Goal: Browse casually: Explore the website without a specific task or goal

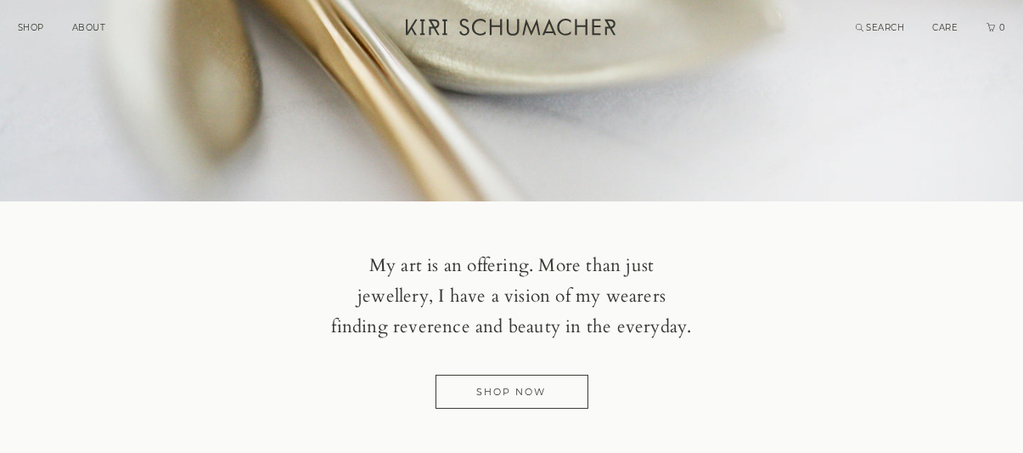
scroll to position [340, 0]
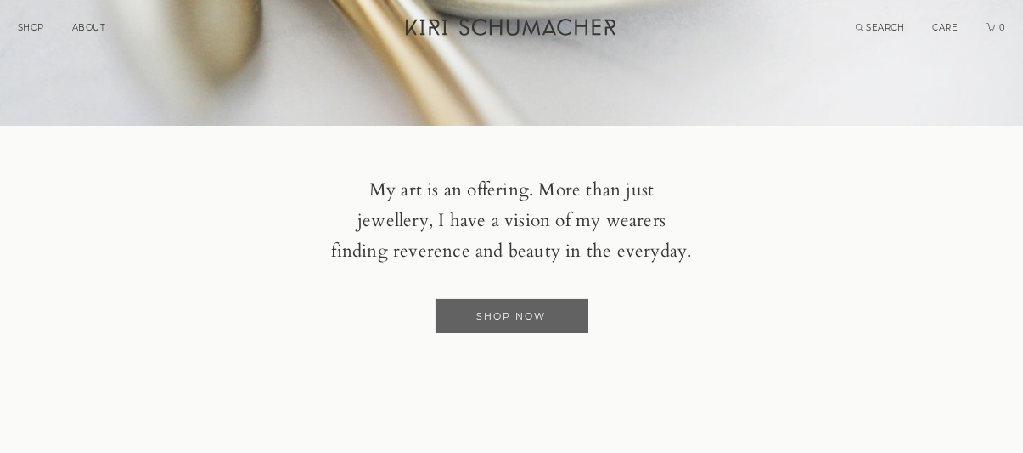
click at [522, 325] on link "Shop Now" at bounding box center [512, 316] width 153 height 34
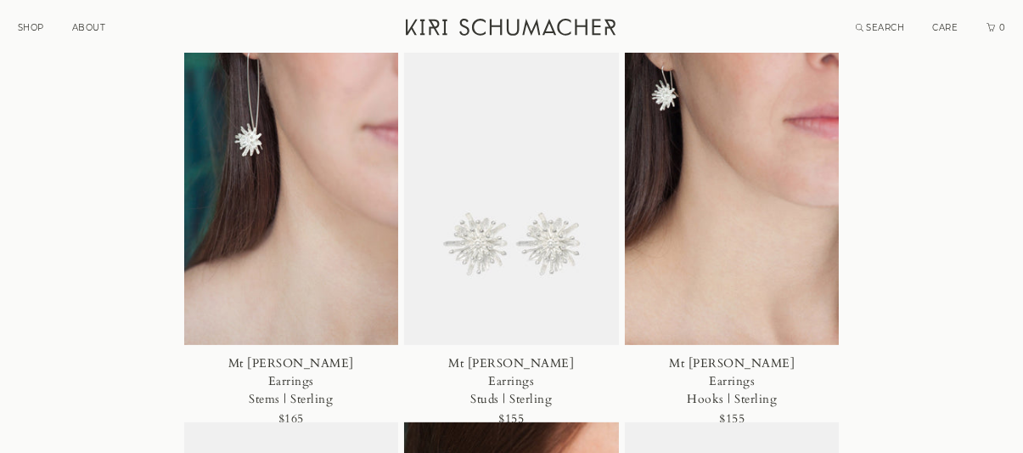
scroll to position [1443, 0]
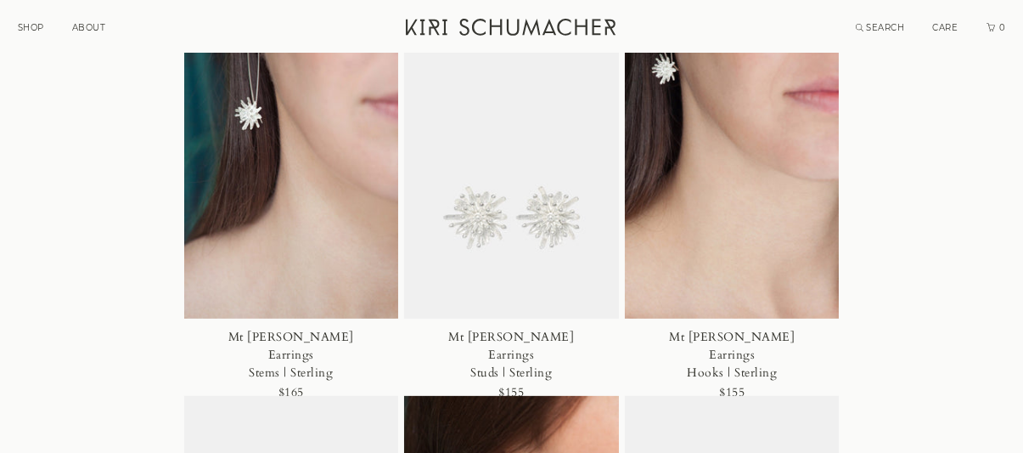
click at [545, 226] on img at bounding box center [511, 158] width 215 height 323
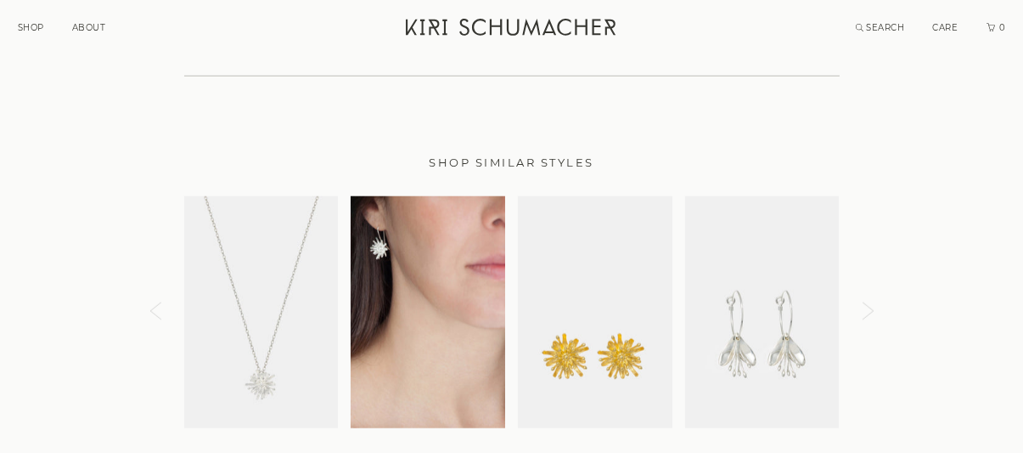
scroll to position [3141, 0]
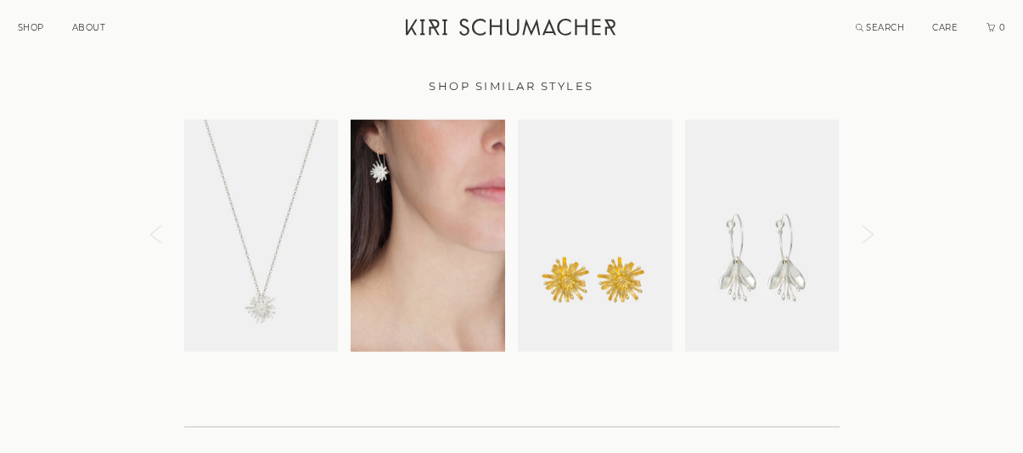
click at [604, 266] on img at bounding box center [595, 236] width 155 height 232
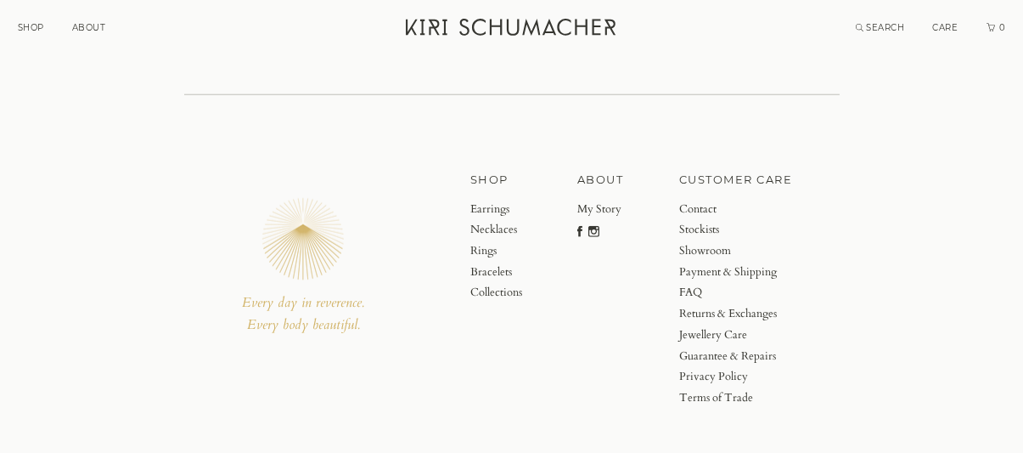
scroll to position [3760, 0]
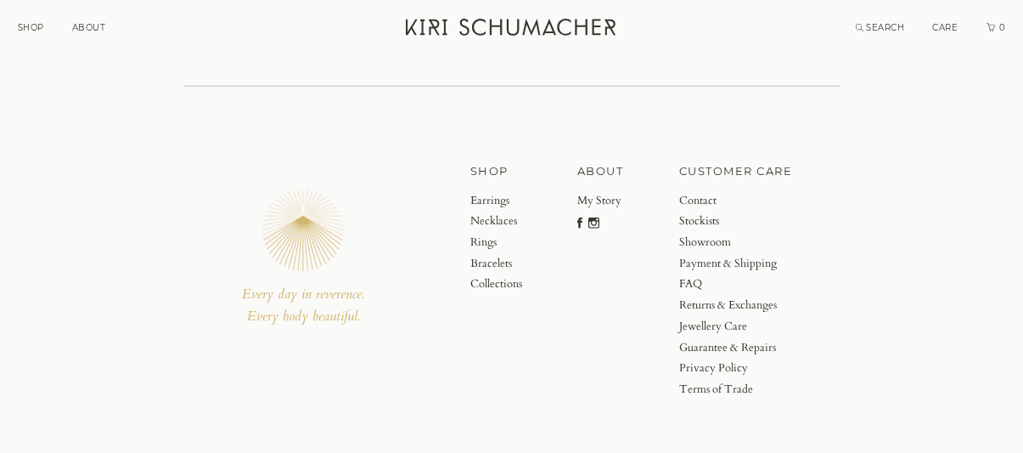
click at [699, 211] on link "Stockists" at bounding box center [736, 221] width 114 height 21
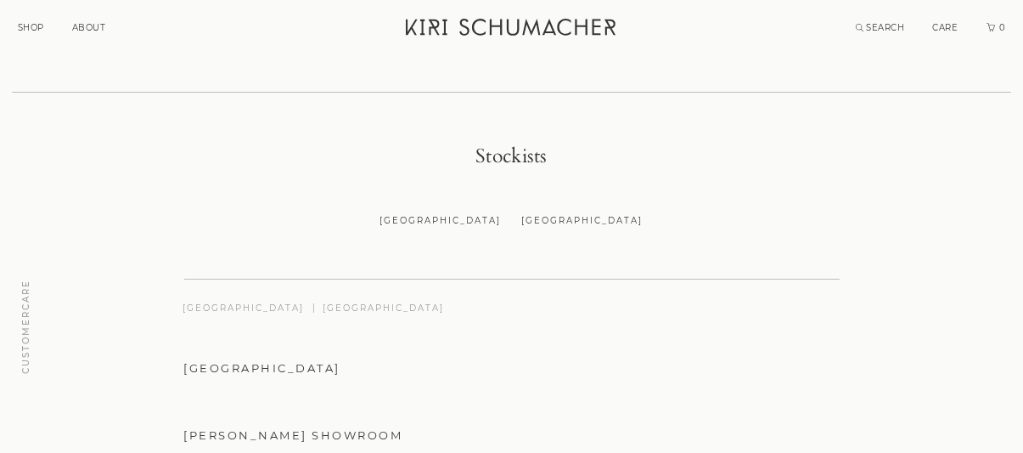
click at [21, 28] on link "SHOP" at bounding box center [31, 27] width 26 height 11
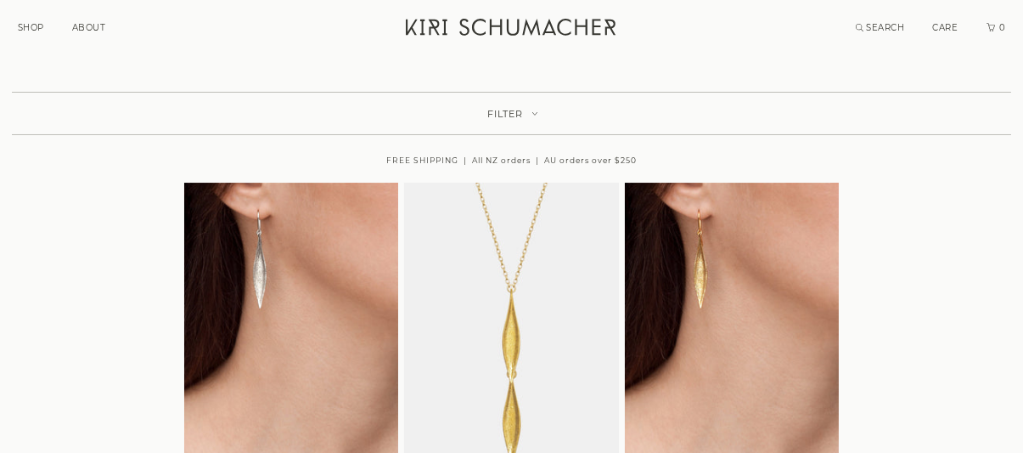
scroll to position [85, 0]
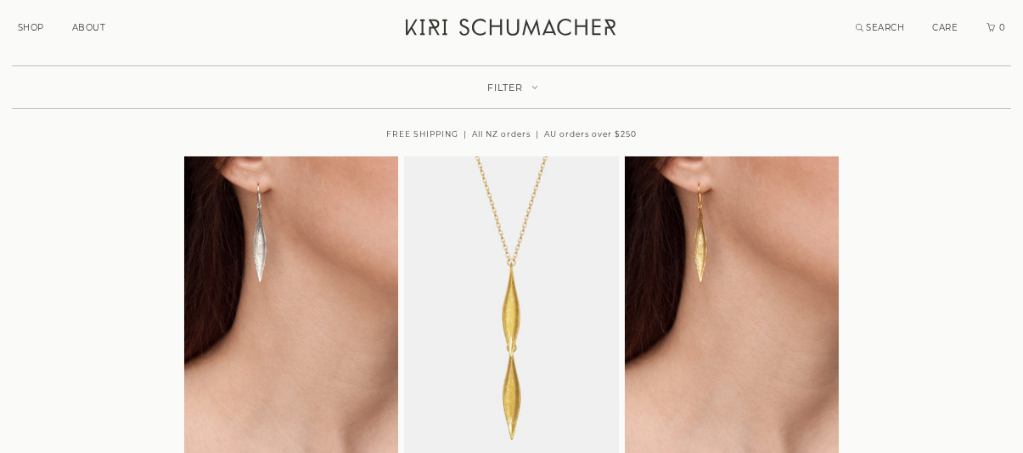
click at [505, 82] on span "FILTER" at bounding box center [505, 88] width 37 height 13
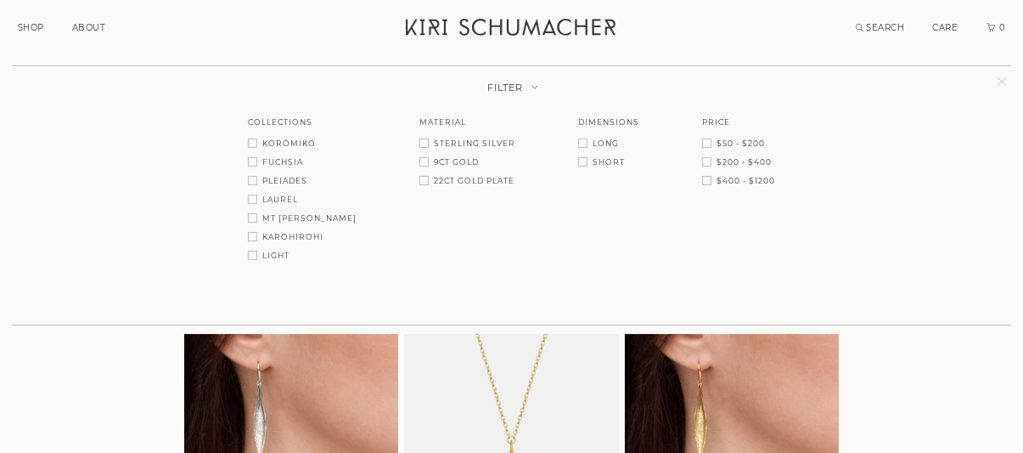
click at [419, 183] on span at bounding box center [423, 180] width 9 height 9
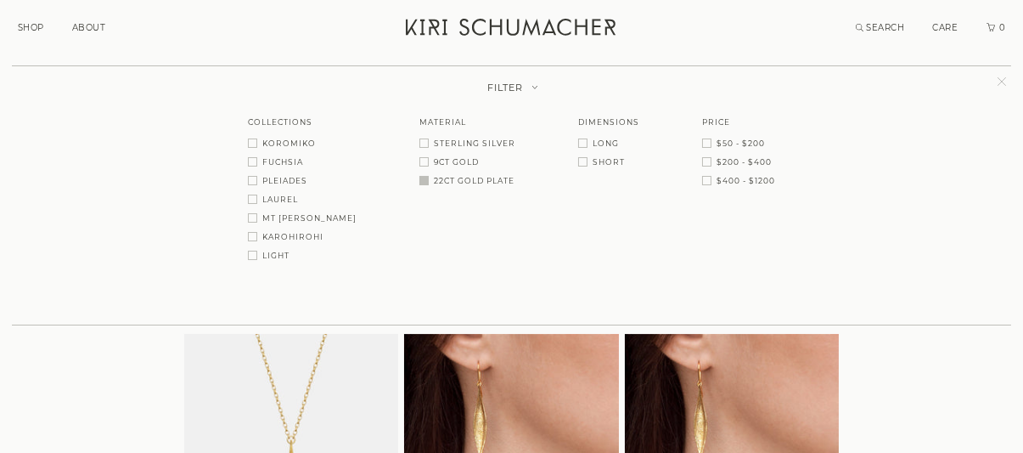
click at [419, 160] on span at bounding box center [423, 161] width 9 height 9
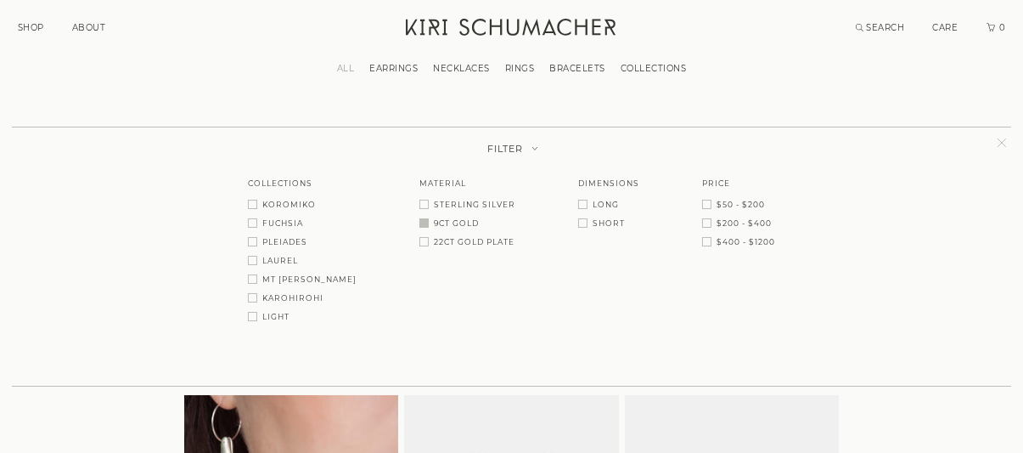
scroll to position [0, 0]
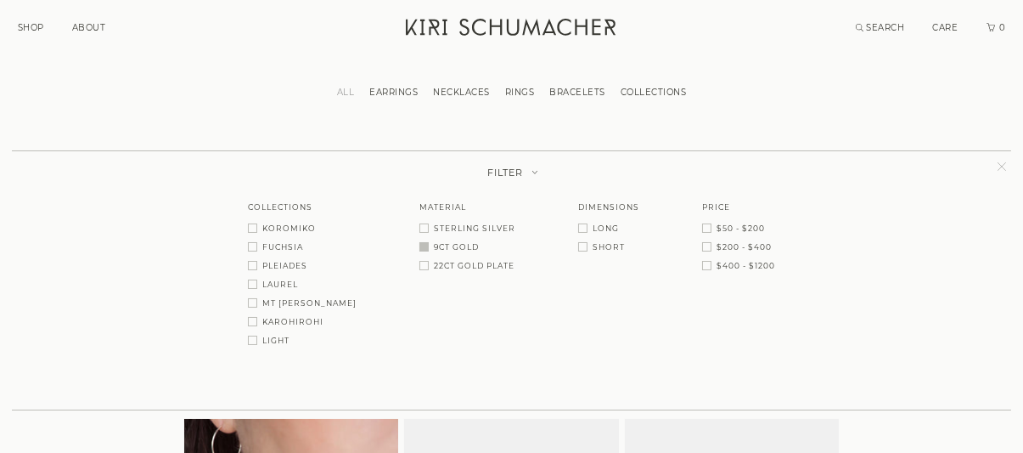
click at [461, 92] on link "NECKLACES" at bounding box center [461, 92] width 72 height 11
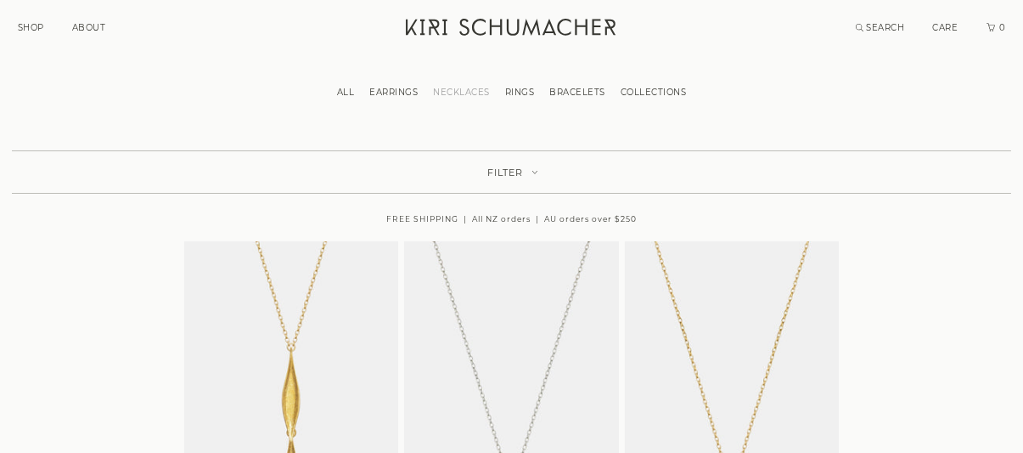
click at [396, 92] on link "EARRINGS" at bounding box center [394, 92] width 64 height 11
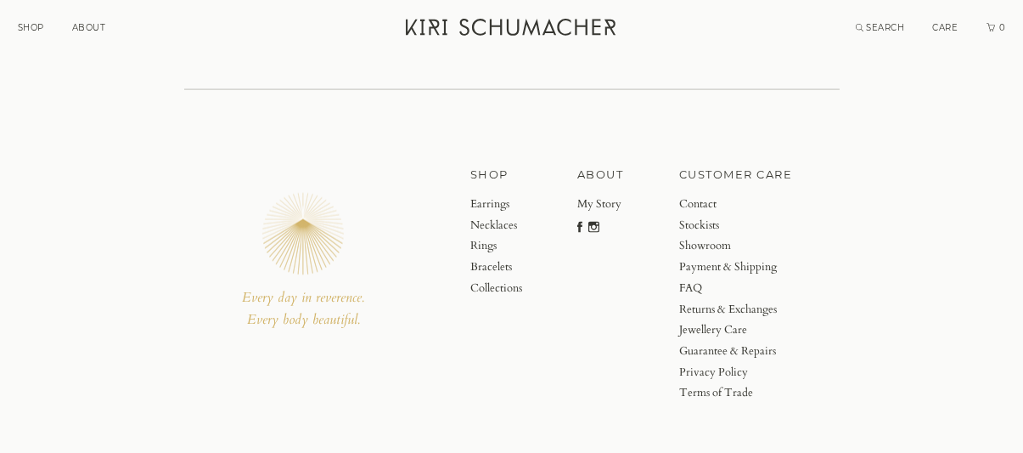
scroll to position [5298, 0]
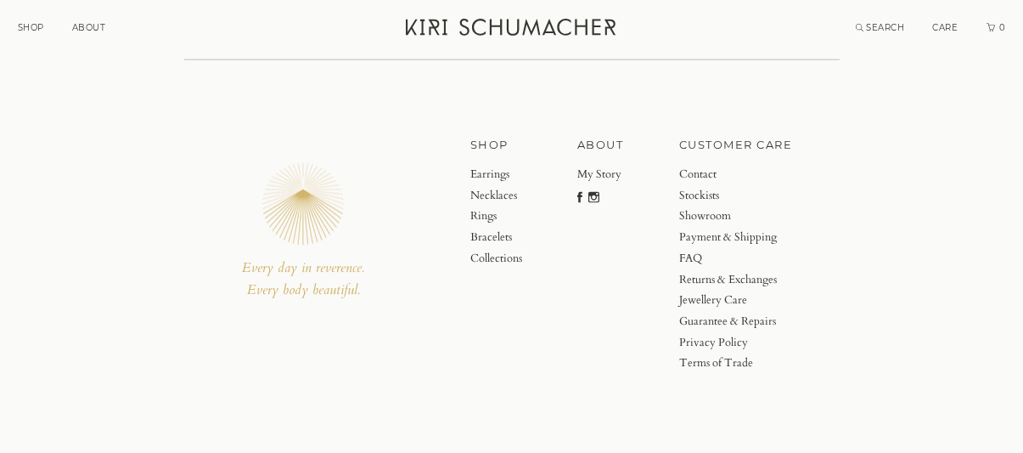
click at [492, 232] on link "Bracelets" at bounding box center [496, 237] width 52 height 21
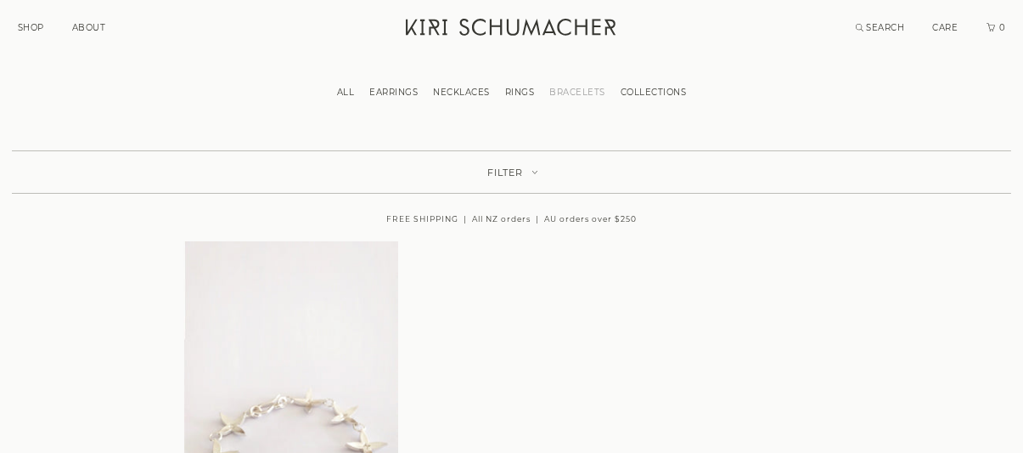
click at [649, 93] on link "COLLECTIONS" at bounding box center [654, 92] width 82 height 11
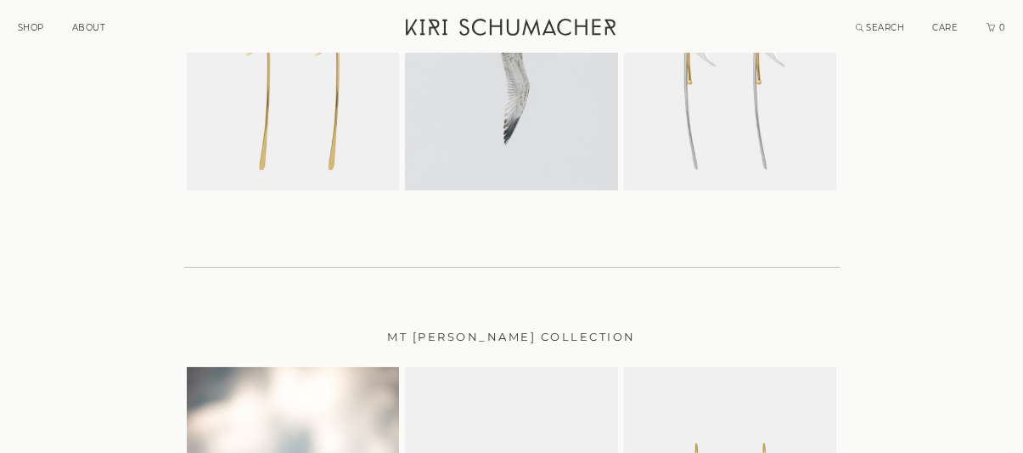
scroll to position [425, 0]
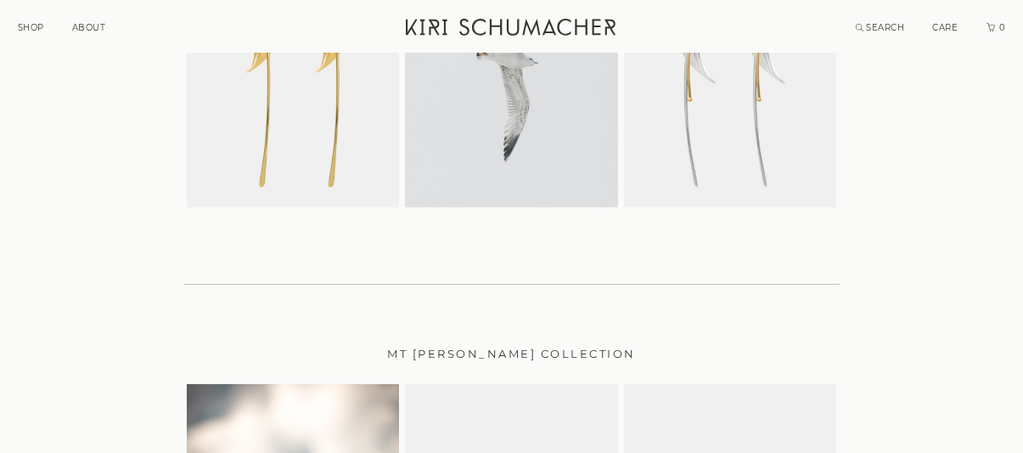
click at [522, 351] on h2 "MT [PERSON_NAME] COLLECTION" at bounding box center [511, 353] width 655 height 19
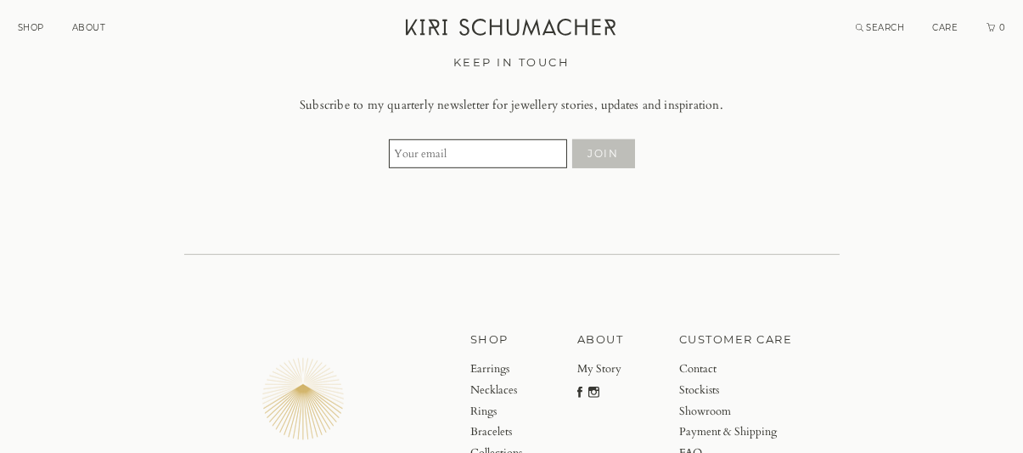
scroll to position [2462, 0]
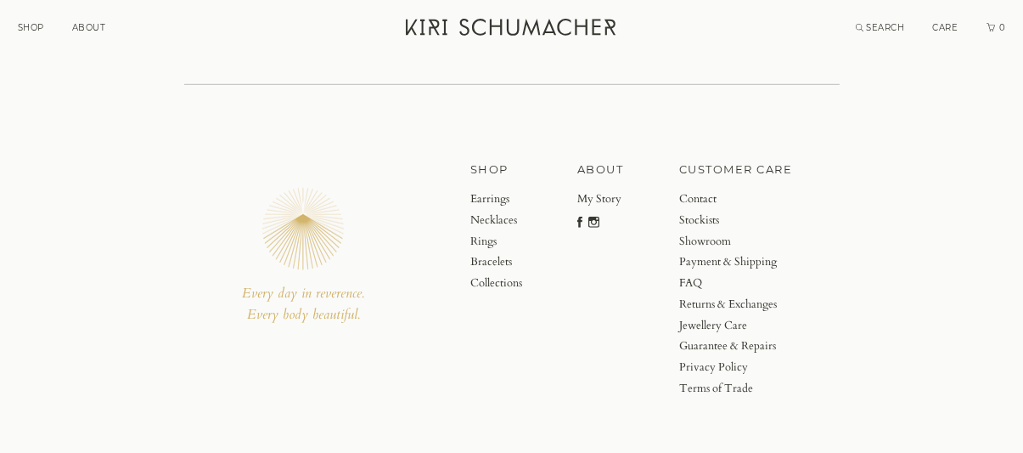
click at [496, 261] on link "Bracelets" at bounding box center [496, 261] width 52 height 21
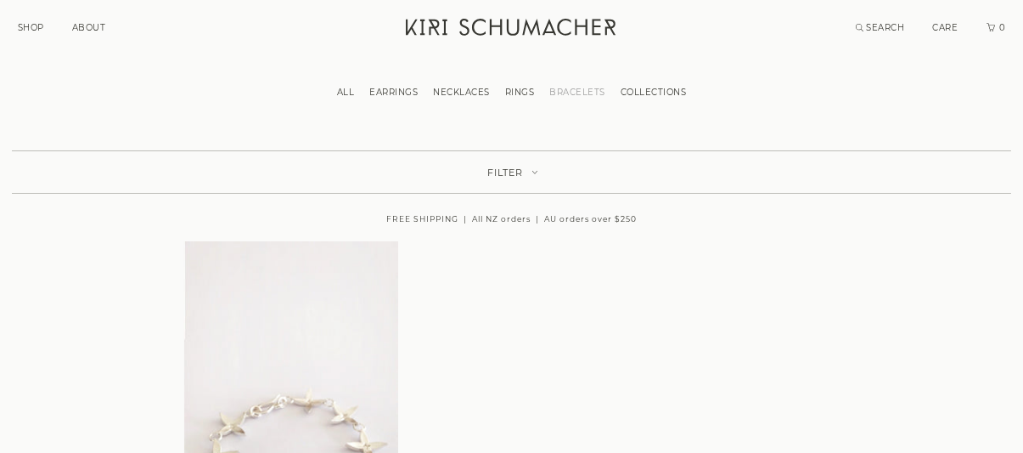
click at [652, 91] on link "COLLECTIONS" at bounding box center [654, 92] width 82 height 11
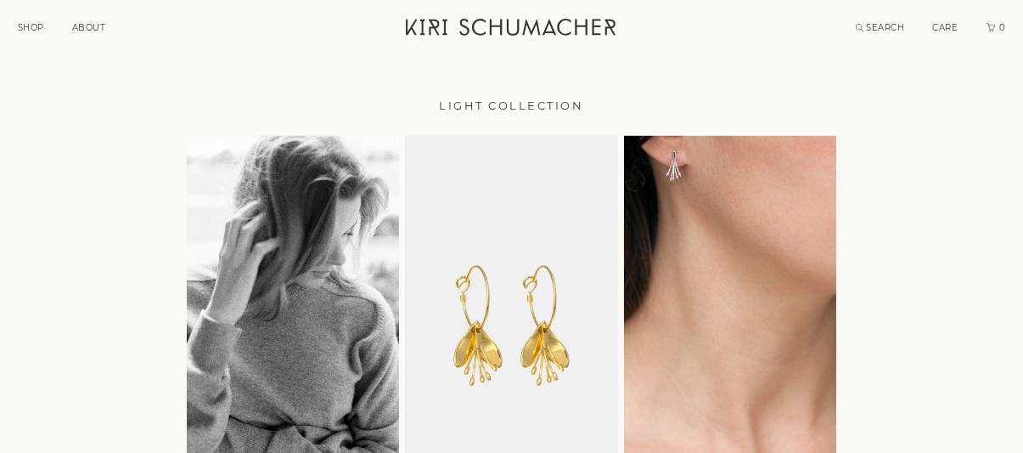
scroll to position [2632, 0]
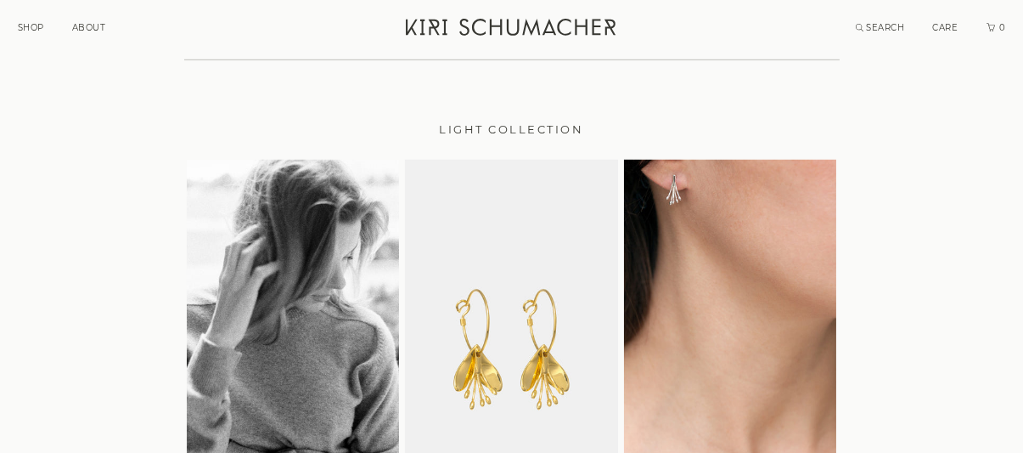
click at [572, 254] on img at bounding box center [511, 319] width 213 height 319
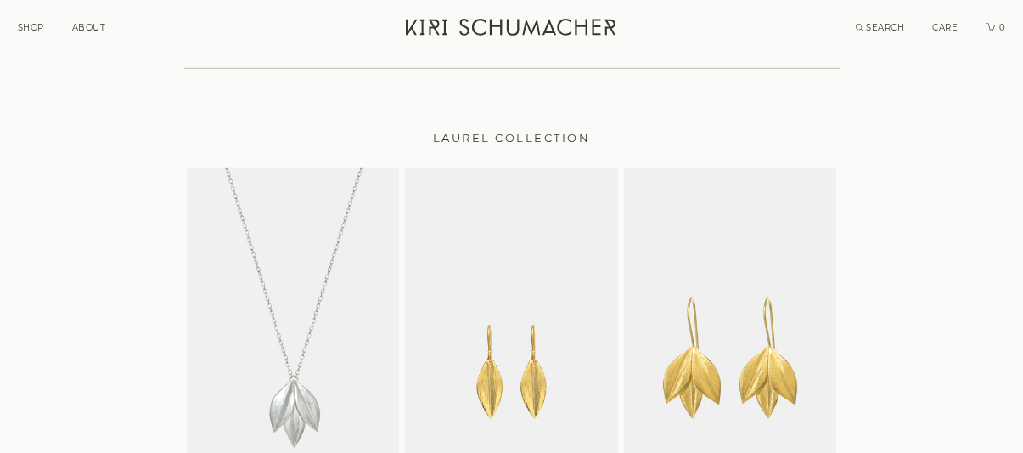
scroll to position [2038, 0]
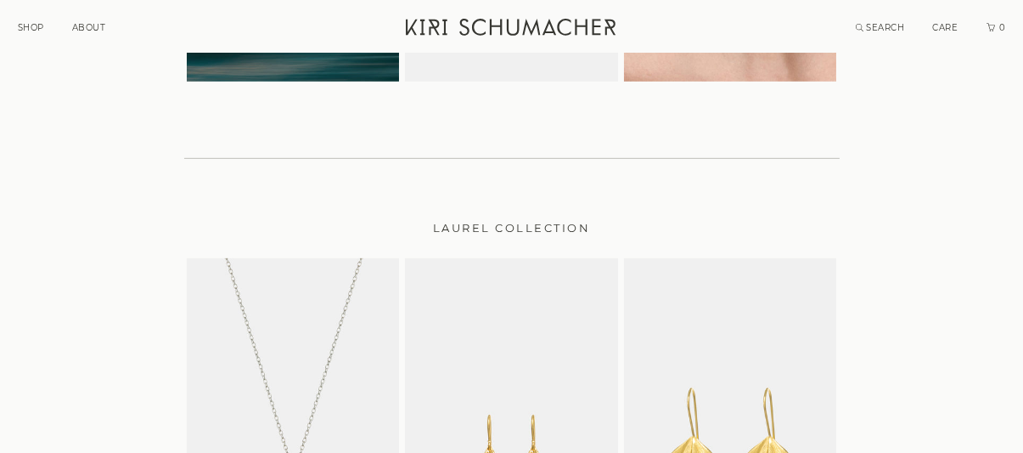
click at [576, 337] on img at bounding box center [511, 417] width 213 height 319
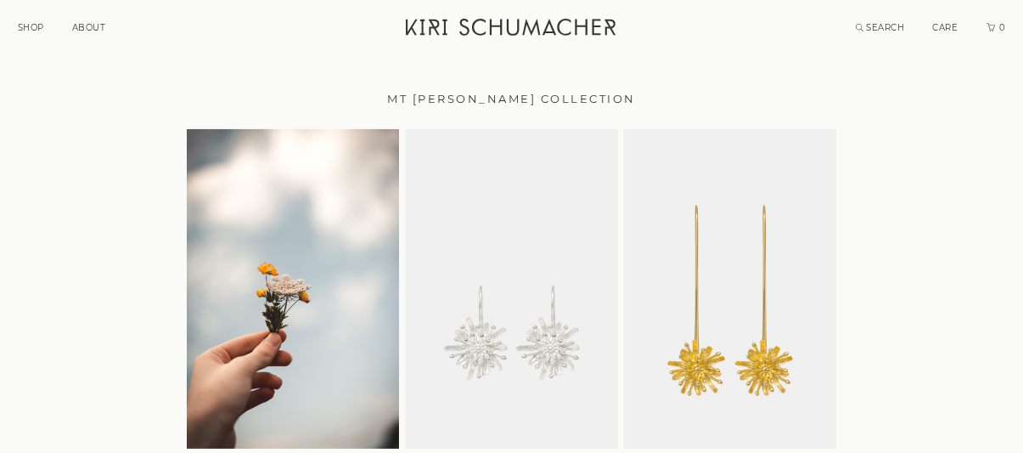
scroll to position [594, 0]
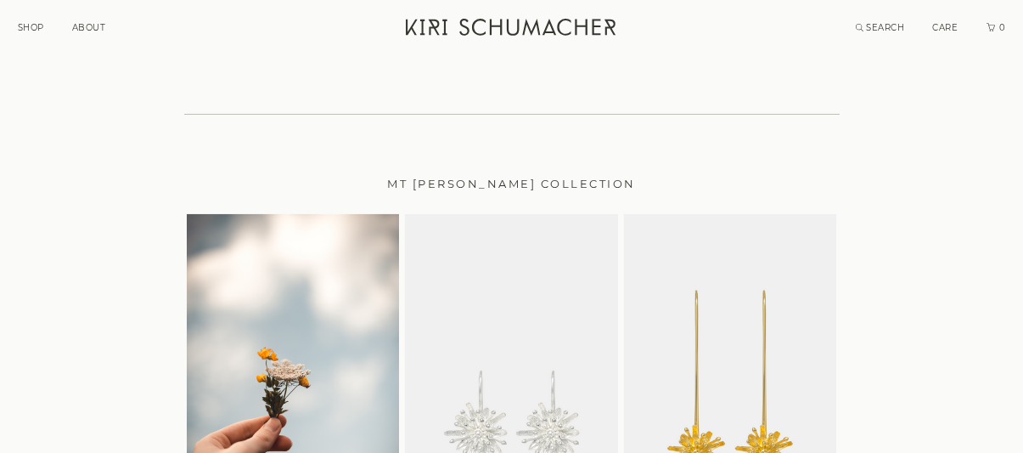
click at [508, 306] on img at bounding box center [511, 373] width 213 height 319
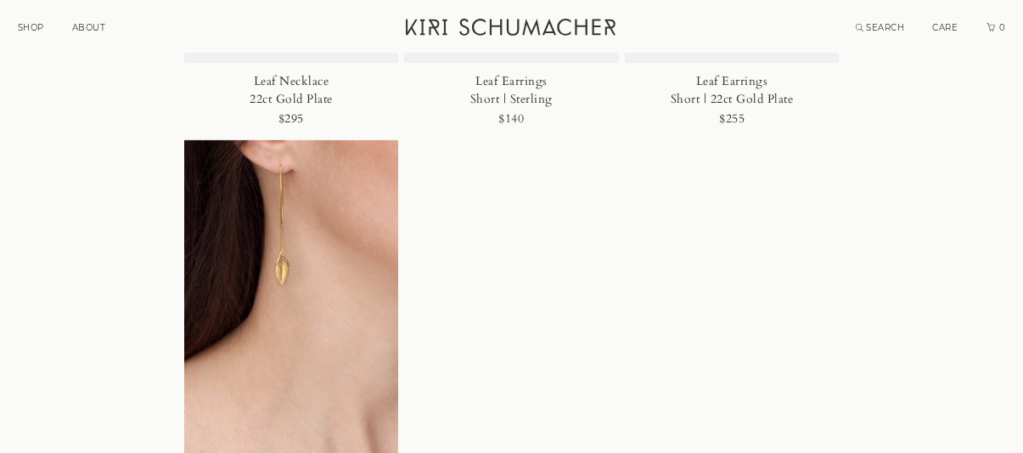
scroll to position [1613, 0]
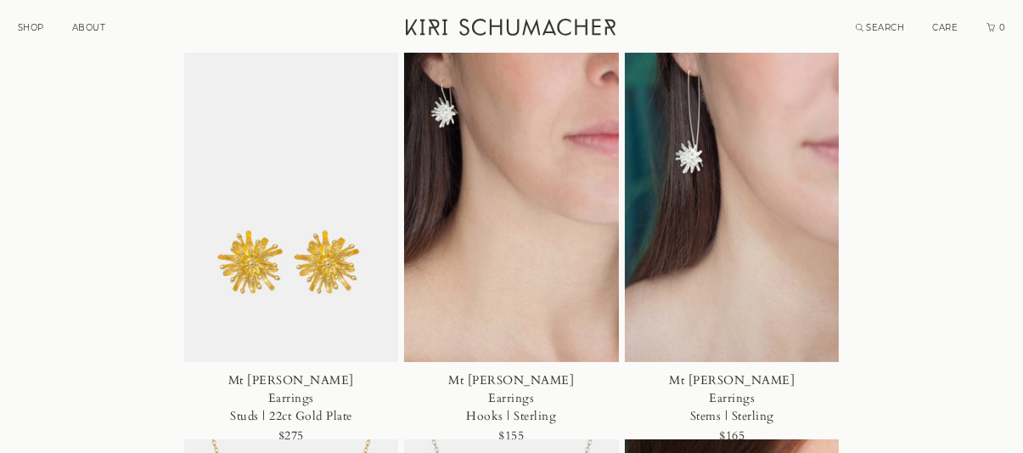
scroll to position [509, 0]
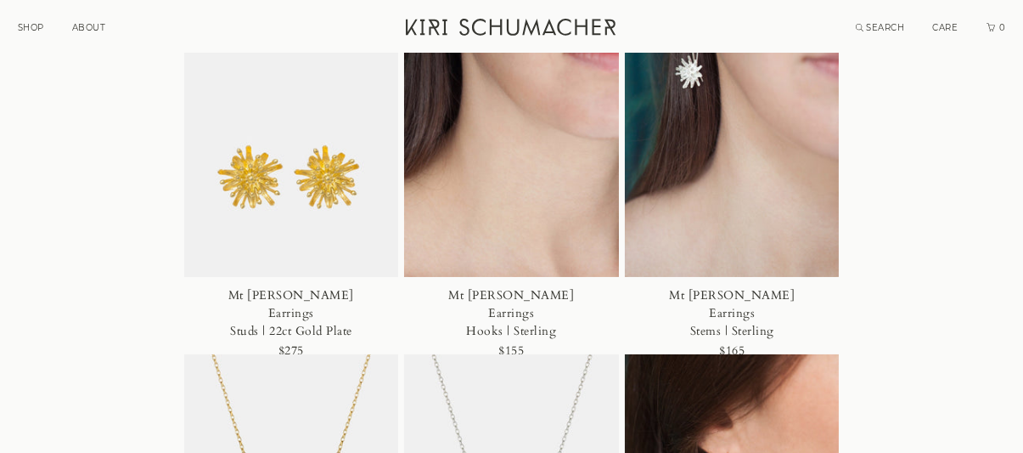
click at [282, 133] on img at bounding box center [291, 116] width 215 height 323
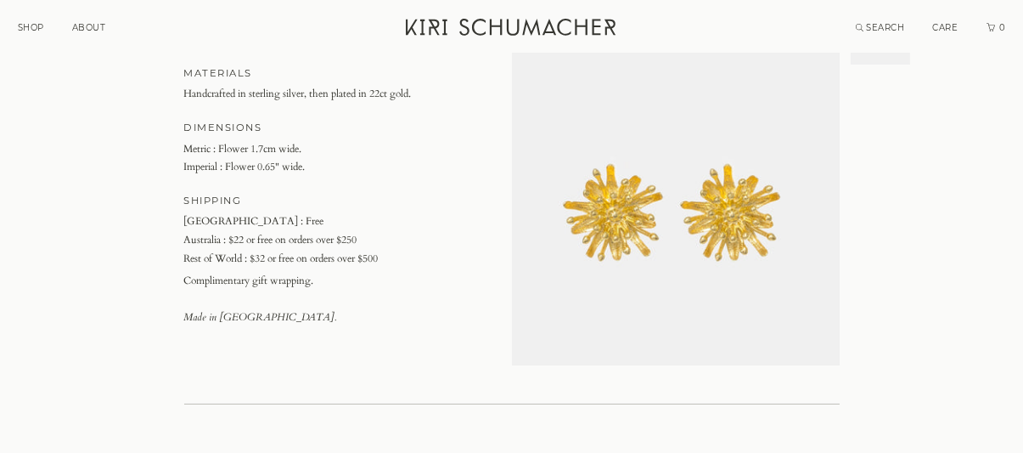
scroll to position [679, 0]
